Goal: Task Accomplishment & Management: Manage account settings

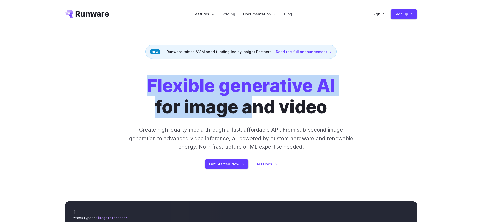
drag, startPoint x: 228, startPoint y: 88, endPoint x: 257, endPoint y: 99, distance: 31.6
click at [257, 99] on div "Flexible generative AI for image and video Create high-quality media through a …" at bounding box center [241, 122] width 482 height 126
click at [257, 99] on h1 "Flexible generative AI for image and video" at bounding box center [241, 96] width 188 height 43
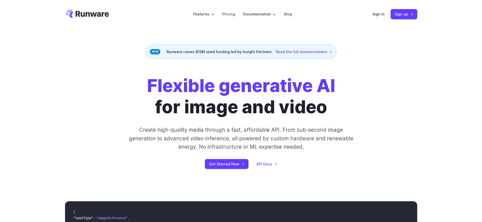
click at [294, 107] on h1 "Flexible generative AI for image and video" at bounding box center [241, 96] width 188 height 43
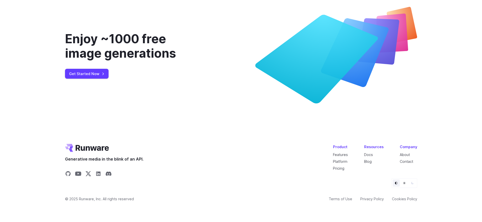
scroll to position [1953, 0]
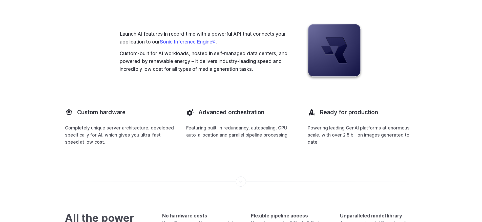
scroll to position [1414, 0]
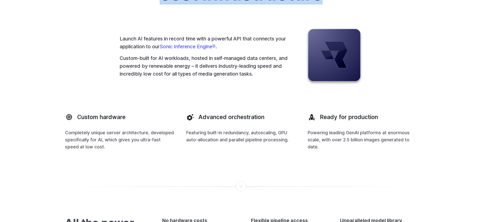
drag, startPoint x: 152, startPoint y: 74, endPoint x: 320, endPoint y: 89, distance: 167.9
drag, startPoint x: 320, startPoint y: 89, endPoint x: 153, endPoint y: 79, distance: 166.8
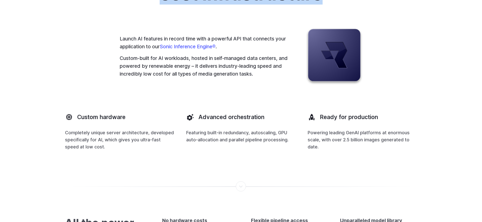
drag, startPoint x: 158, startPoint y: 74, endPoint x: 283, endPoint y: 83, distance: 125.1
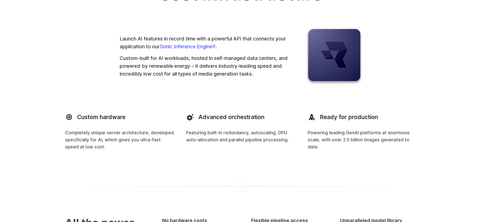
drag, startPoint x: 196, startPoint y: 66, endPoint x: 305, endPoint y: 79, distance: 109.5
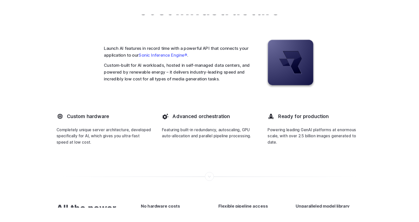
scroll to position [1404, 0]
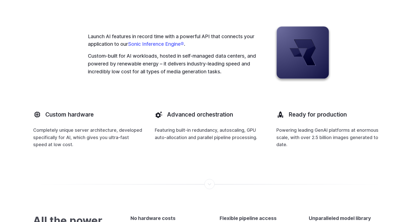
click at [268, 99] on div "Powered by blazing-fast, low-cost infrastructure Launch AI features in record t…" at bounding box center [209, 56] width 352 height 183
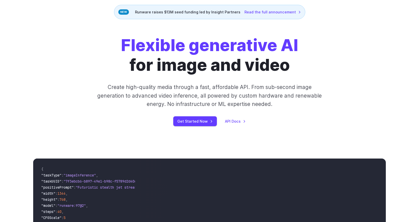
scroll to position [0, 0]
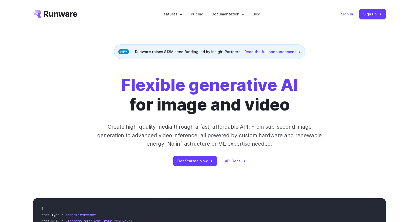
click at [347, 14] on link "Sign in" at bounding box center [347, 14] width 12 height 6
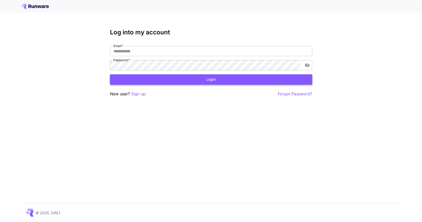
type input "**********"
click at [205, 79] on button "Login" at bounding box center [211, 79] width 202 height 10
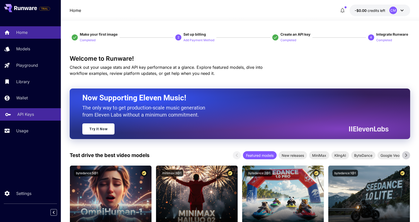
click at [30, 115] on p "API Keys" at bounding box center [25, 114] width 17 height 6
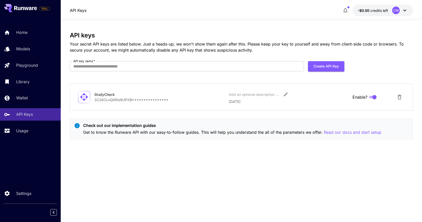
click at [27, 9] on icon at bounding box center [25, 8] width 23 height 4
click at [406, 10] on icon at bounding box center [405, 11] width 3 height 2
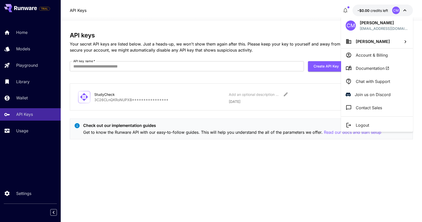
click at [237, 11] on div at bounding box center [211, 111] width 422 height 222
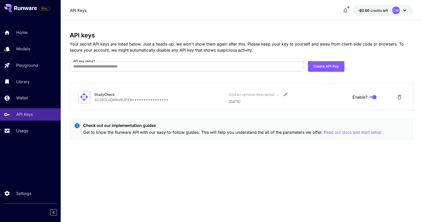
click at [237, 11] on div "API Keys -$0.00 credits left CM" at bounding box center [242, 11] width 344 height 12
click at [186, 23] on div "**********" at bounding box center [242, 121] width 344 height 201
